Goal: Task Accomplishment & Management: Manage account settings

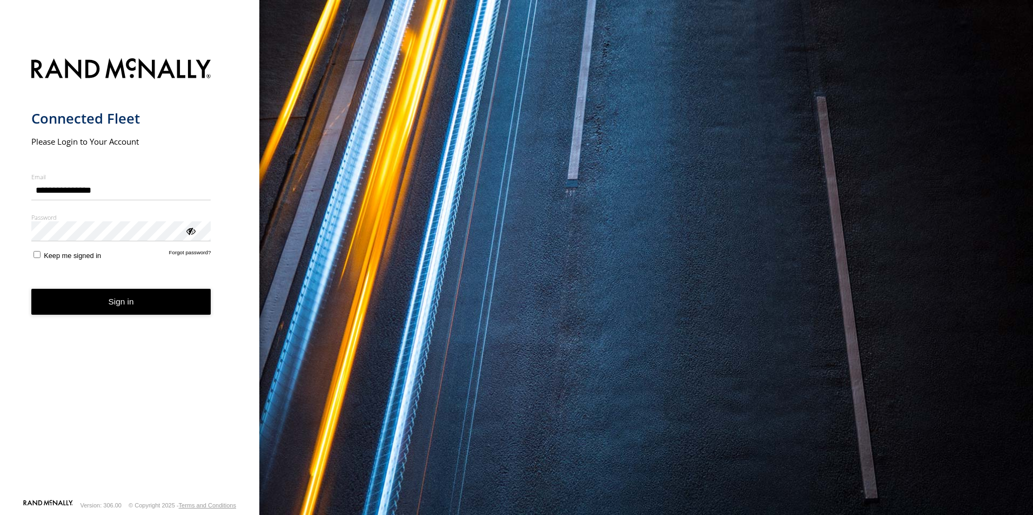
type input "**********"
click at [104, 298] on button "Sign in" at bounding box center [121, 302] width 180 height 26
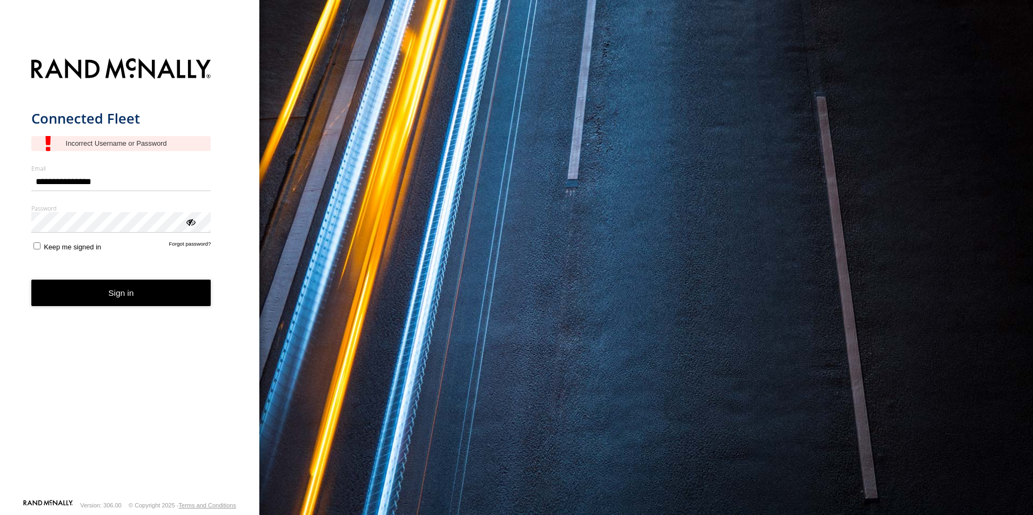
type input "**********"
click at [142, 296] on button "Sign in" at bounding box center [121, 293] width 180 height 26
